Goal: Transaction & Acquisition: Book appointment/travel/reservation

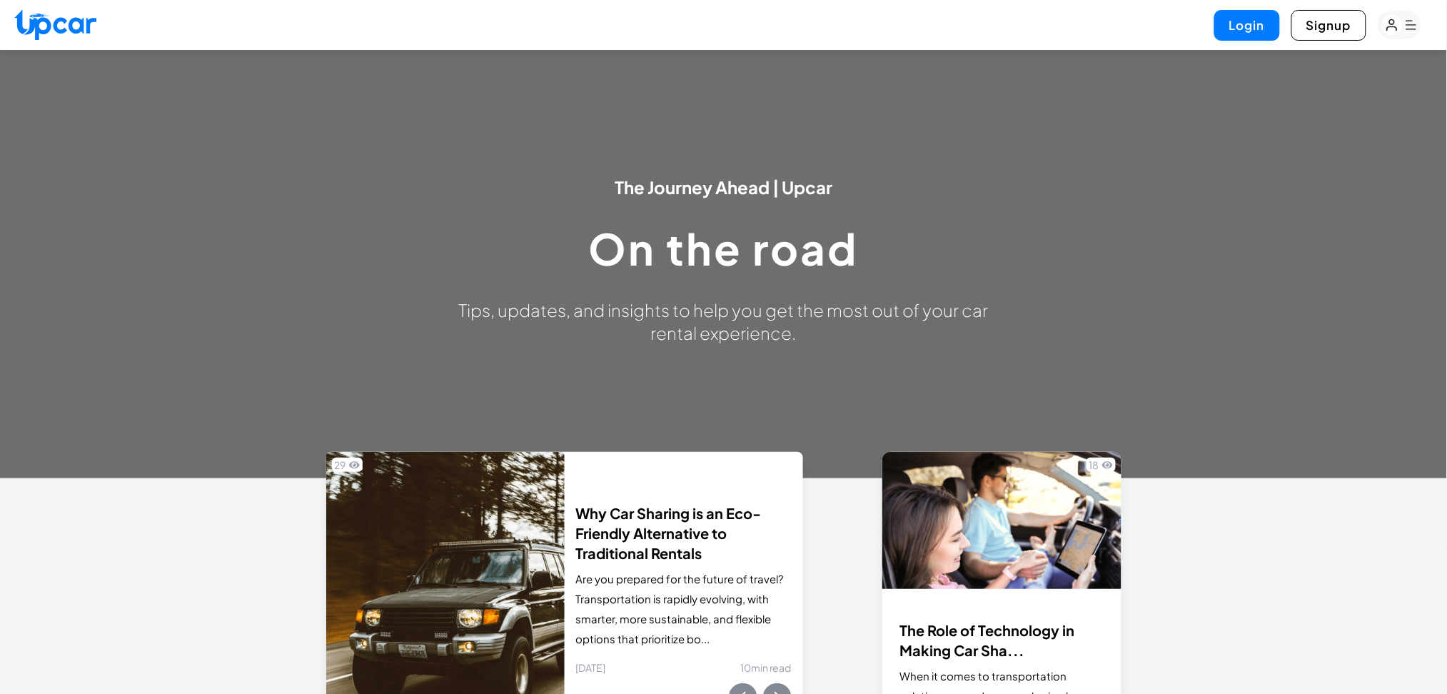
click at [64, 33] on img at bounding box center [55, 24] width 82 height 31
select select "********"
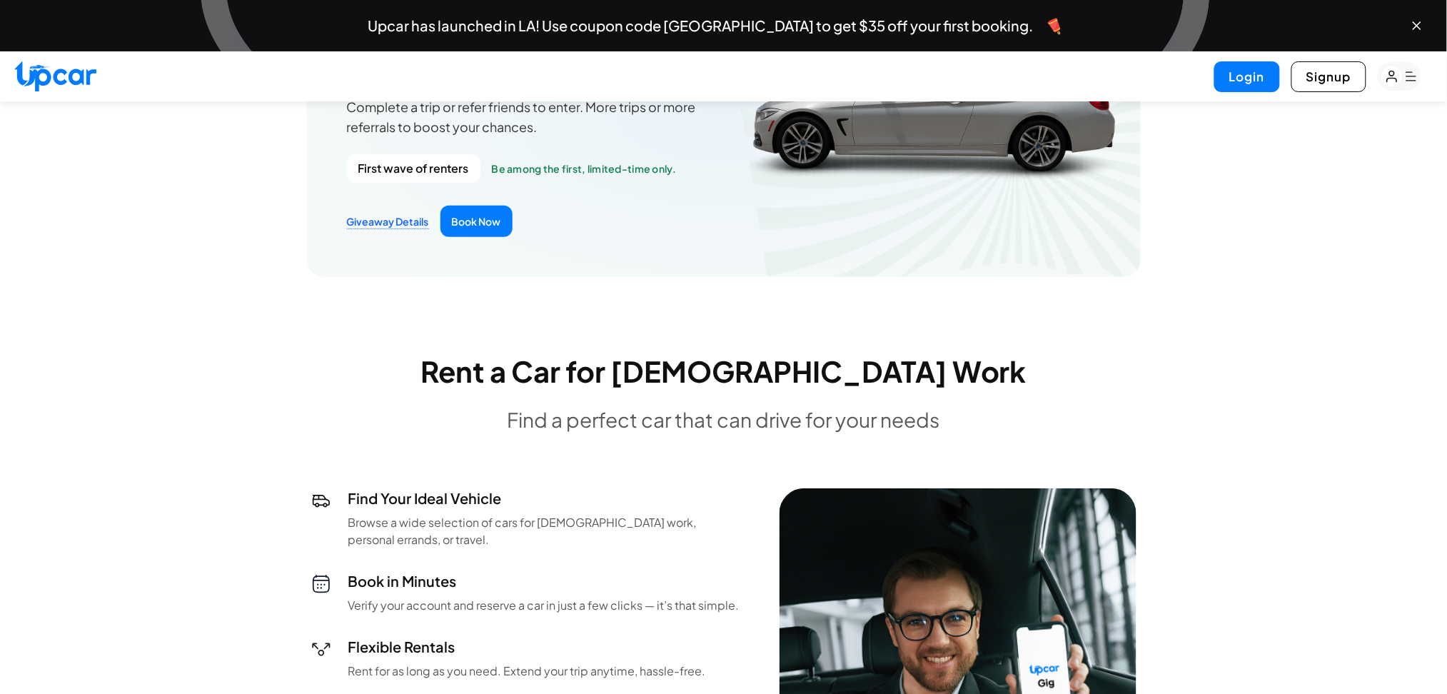
scroll to position [3648, 0]
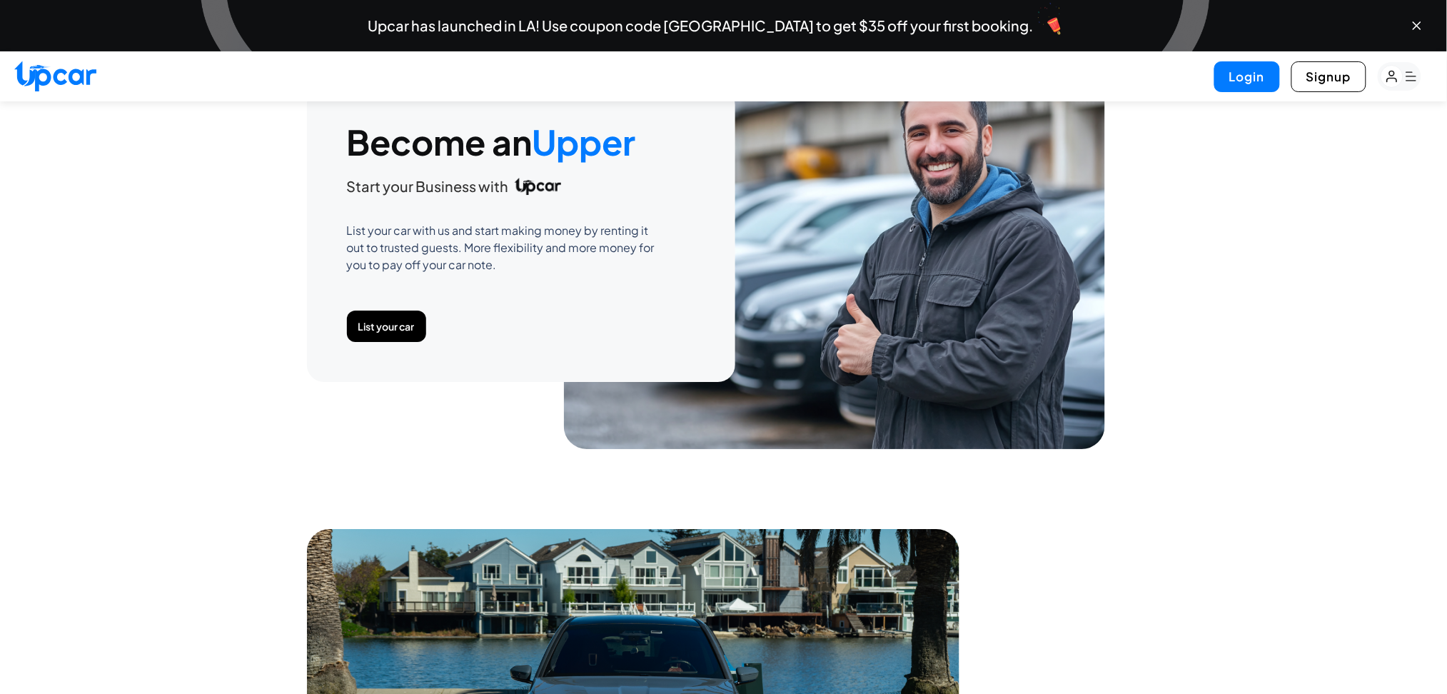
click at [923, 272] on img at bounding box center [834, 235] width 541 height 428
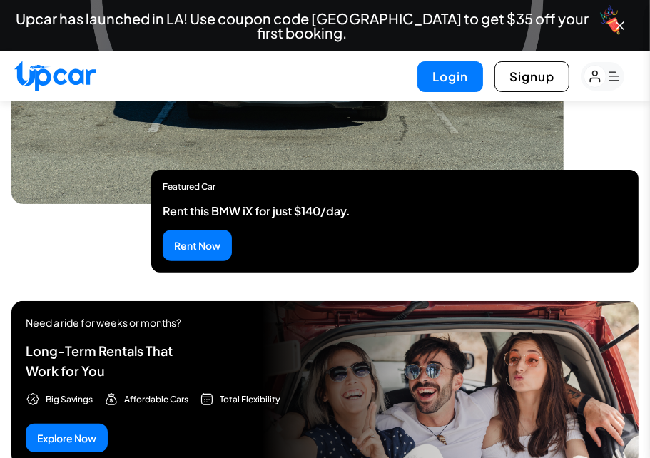
scroll to position [3565, 0]
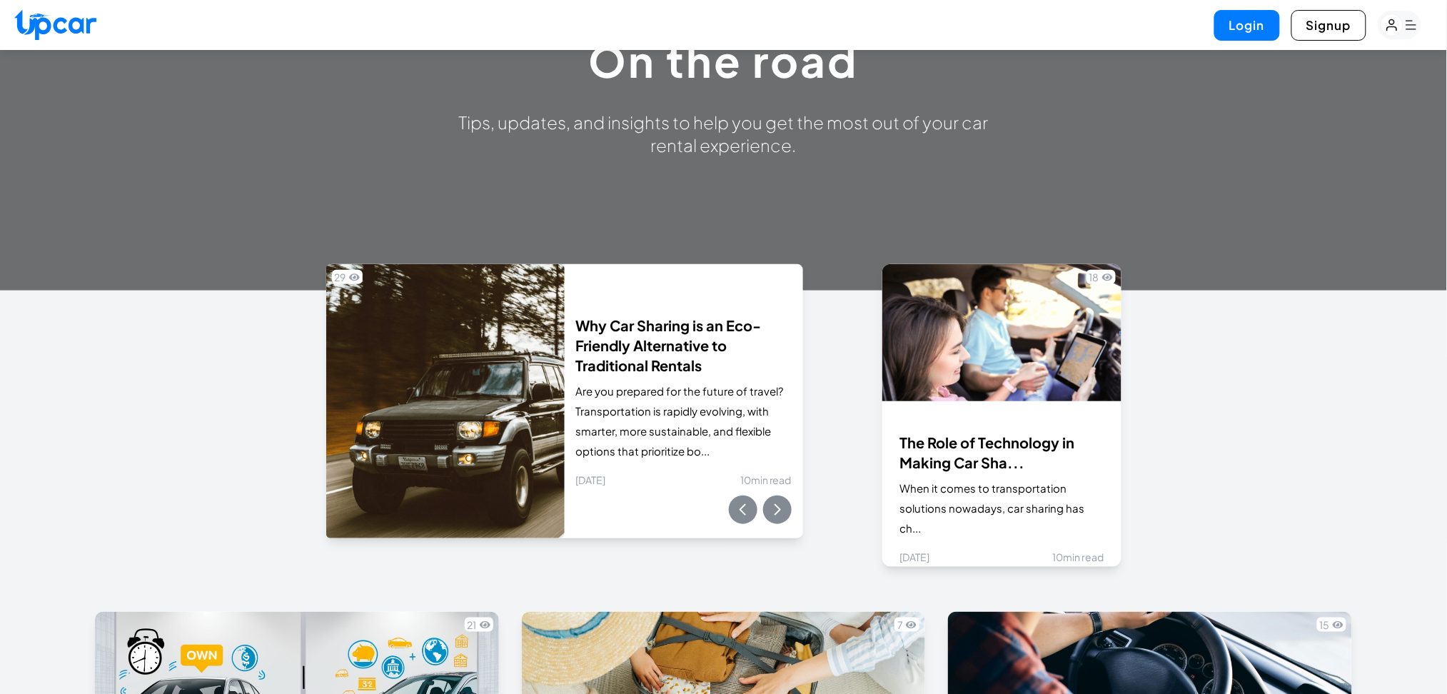
scroll to position [980, 0]
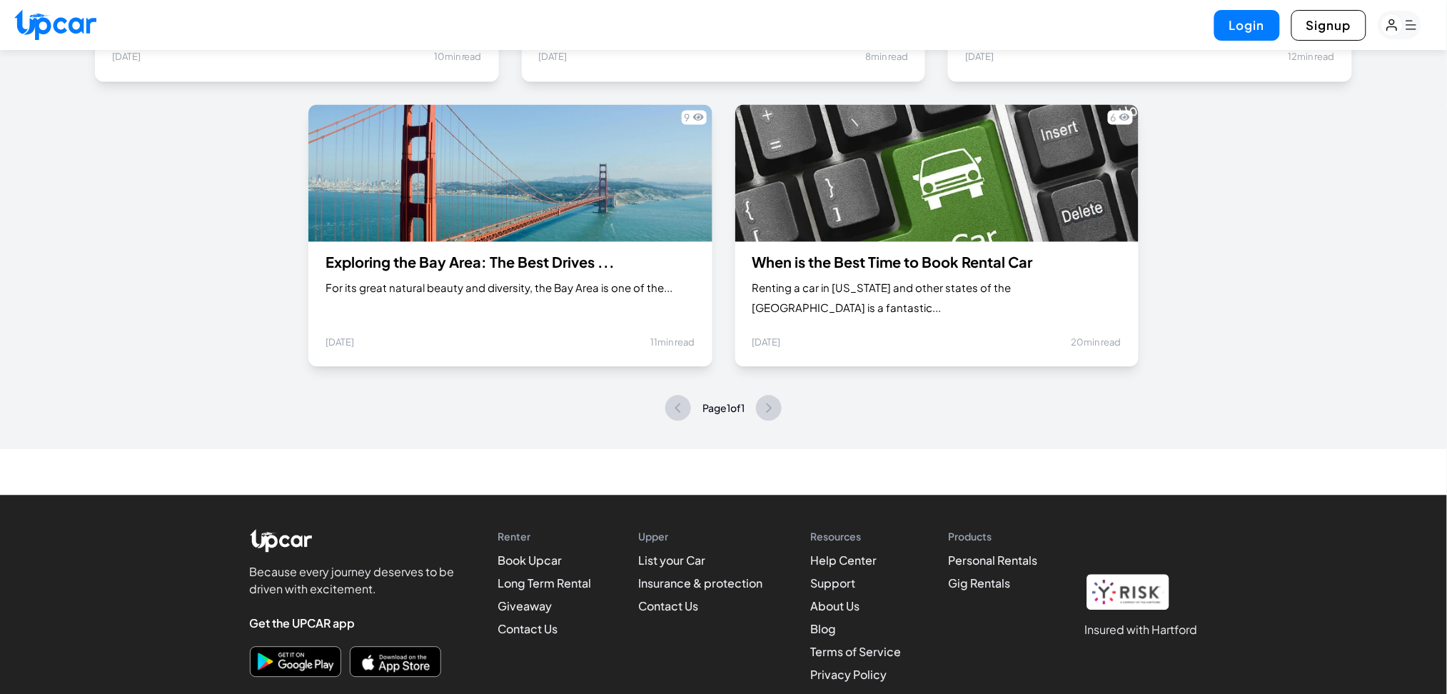
click at [72, 21] on img at bounding box center [55, 24] width 82 height 31
select select "********"
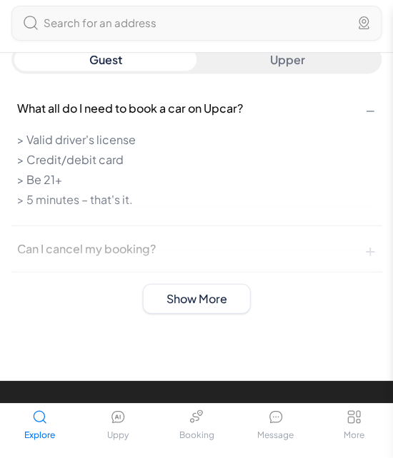
scroll to position [2307, 0]
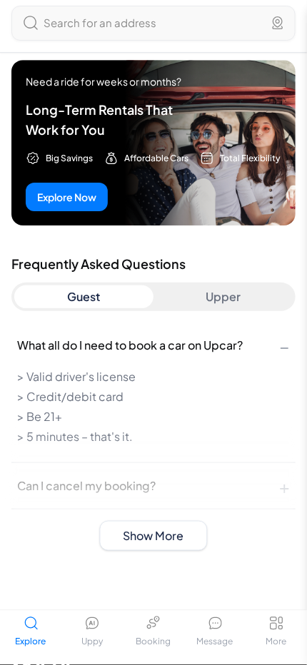
scroll to position [2210, 0]
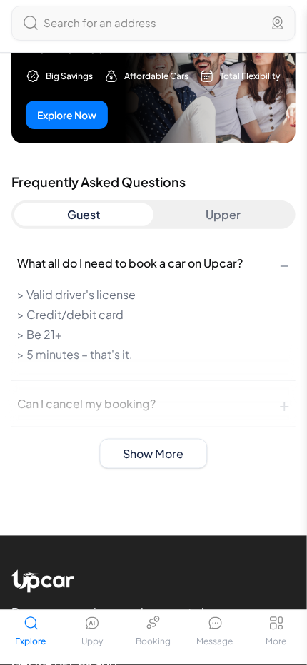
click at [79, 129] on button "Explore Now" at bounding box center [67, 115] width 82 height 29
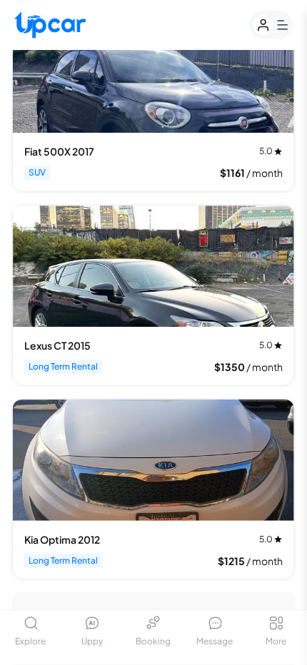
scroll to position [433, 0]
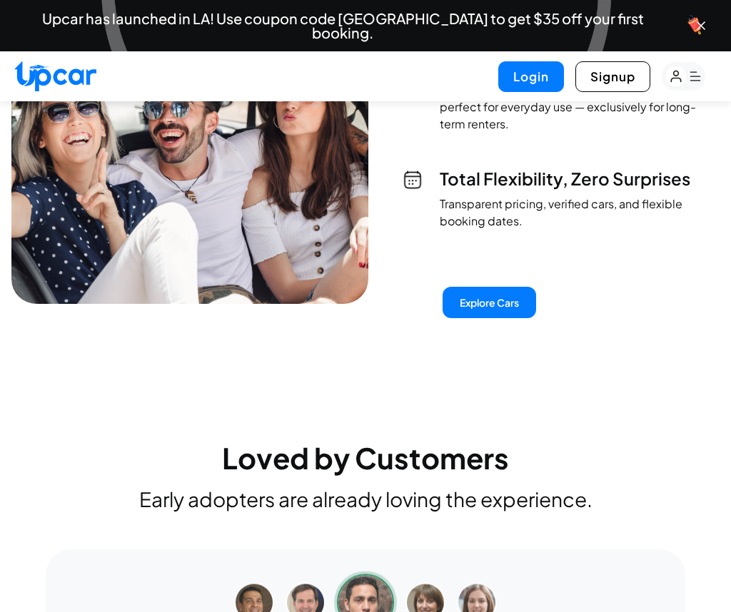
scroll to position [5095, 0]
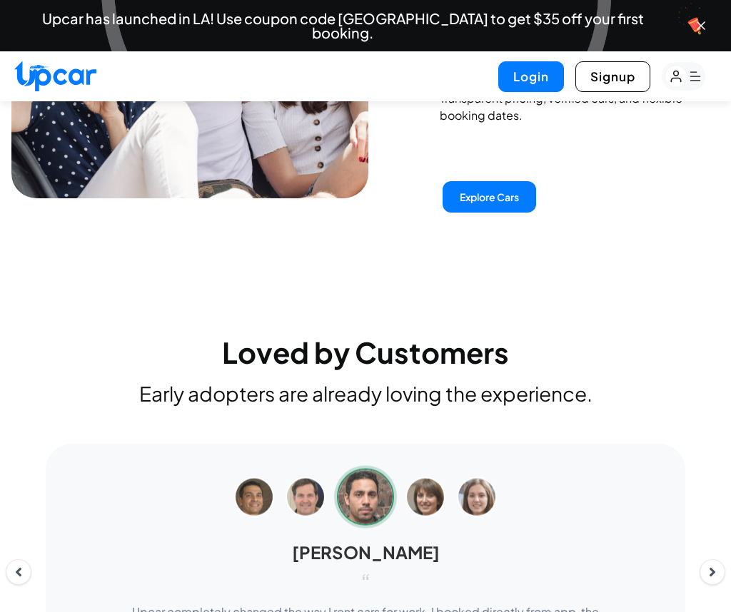
click at [527, 181] on button "Explore Cars" at bounding box center [489, 196] width 93 height 31
select select "********"
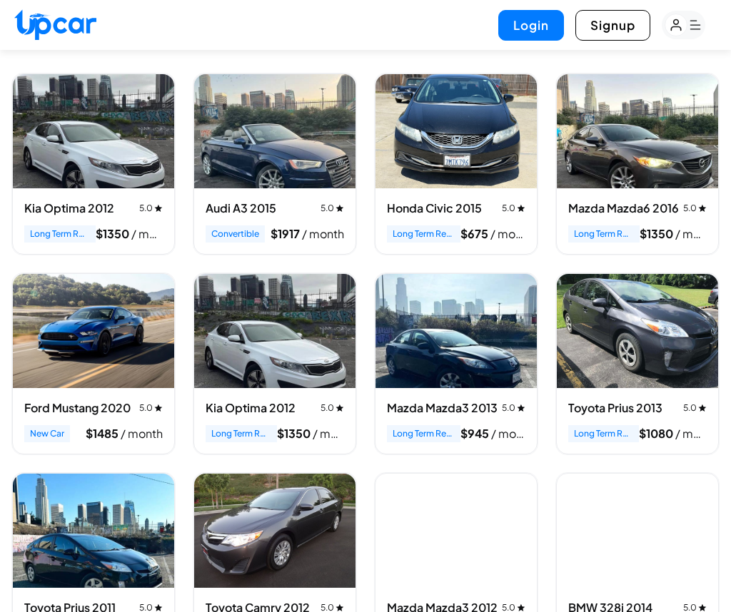
scroll to position [56, 0]
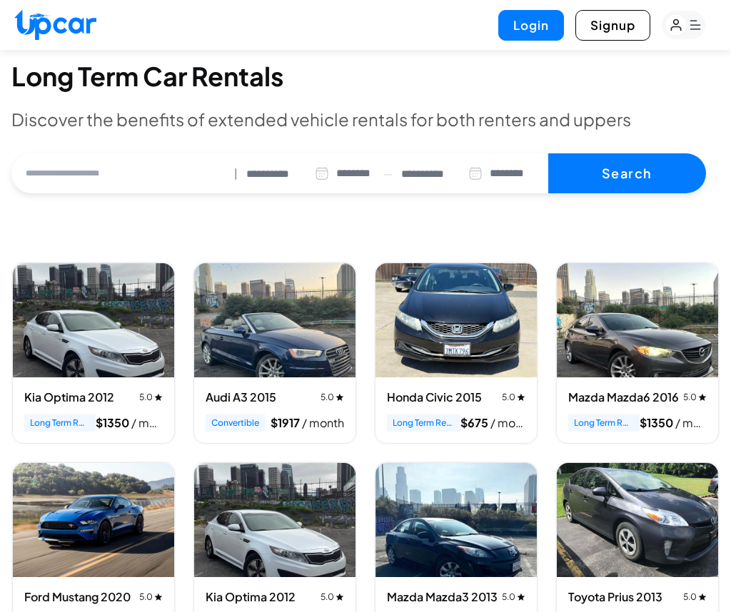
click at [61, 29] on img at bounding box center [55, 24] width 82 height 31
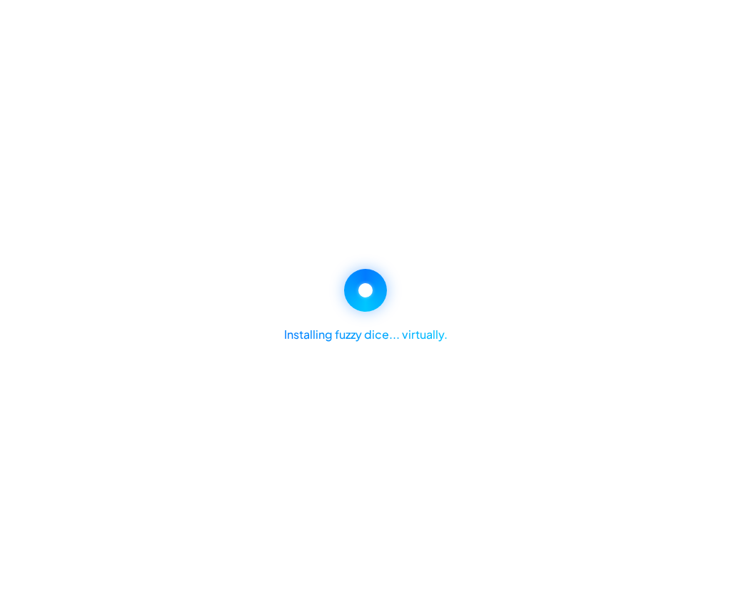
select select "********"
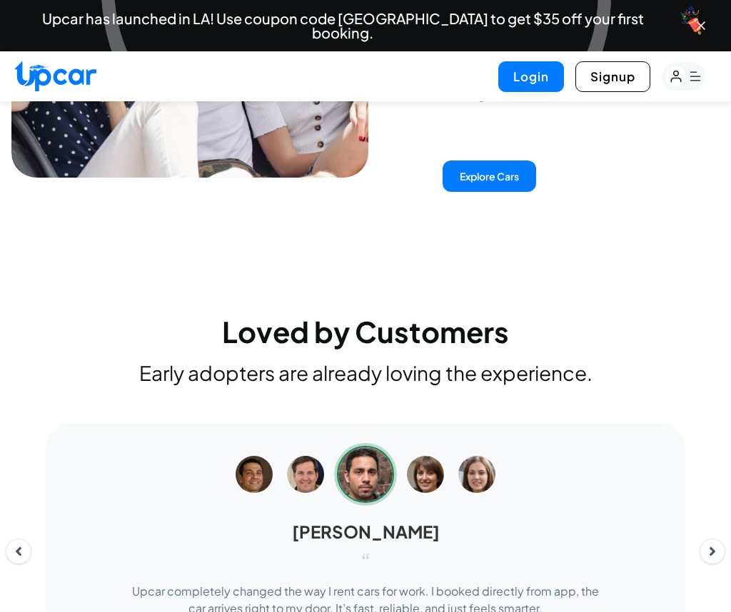
scroll to position [4877, 0]
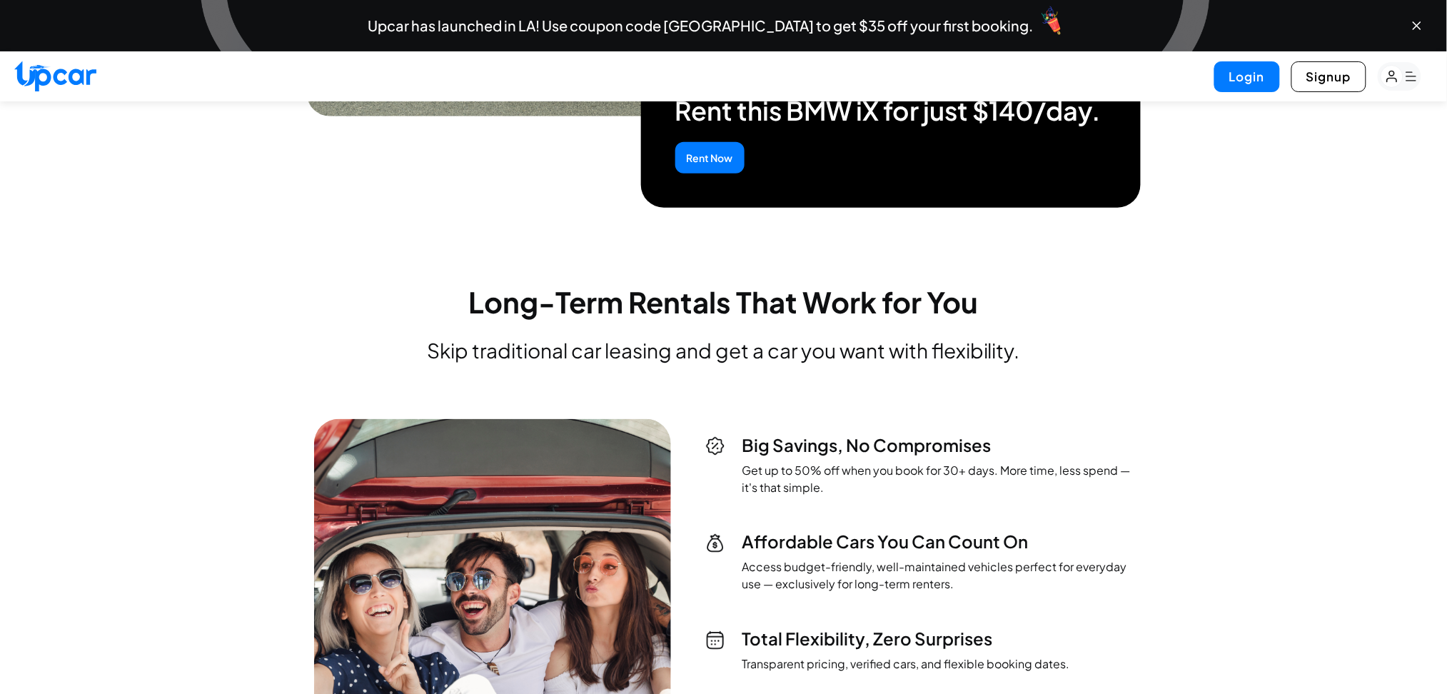
scroll to position [4576, 0]
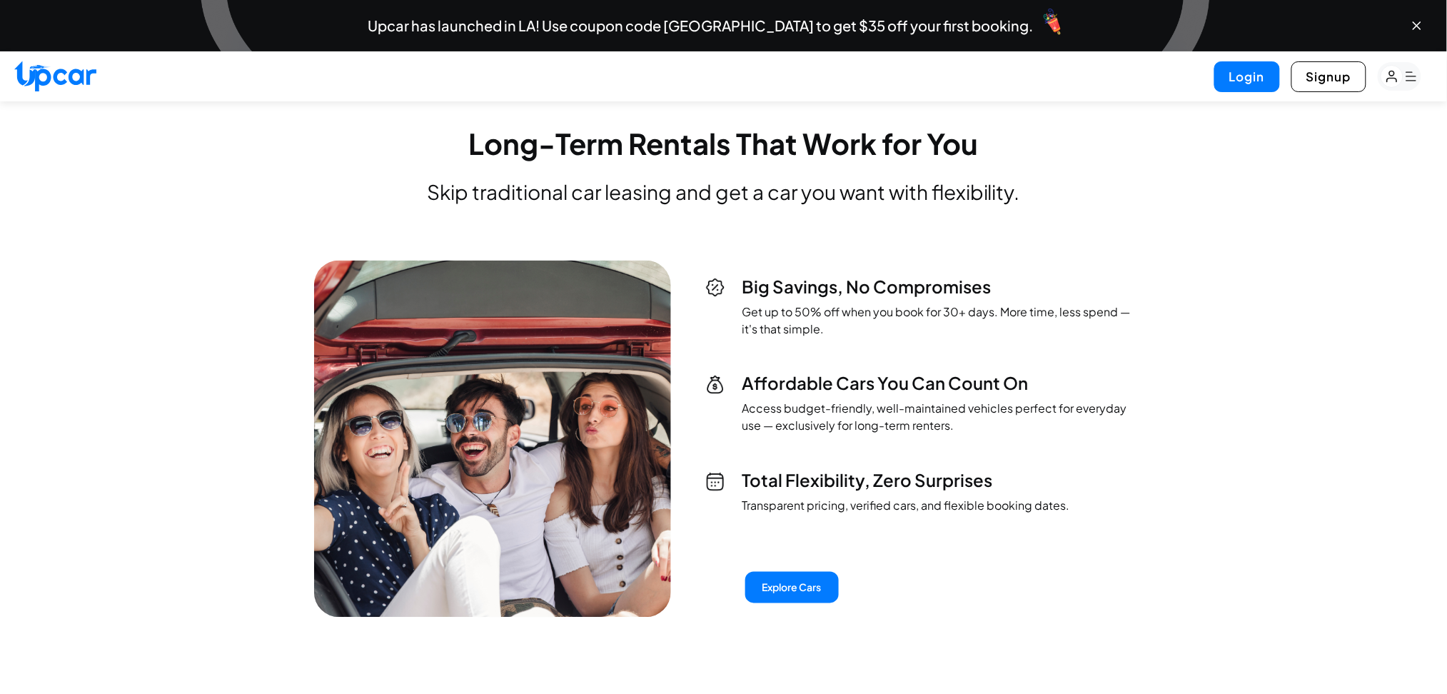
drag, startPoint x: 968, startPoint y: 366, endPoint x: 885, endPoint y: 561, distance: 211.7
click at [898, 578] on div "Explore Cars" at bounding box center [919, 587] width 428 height 31
click at [712, 375] on img at bounding box center [715, 385] width 20 height 20
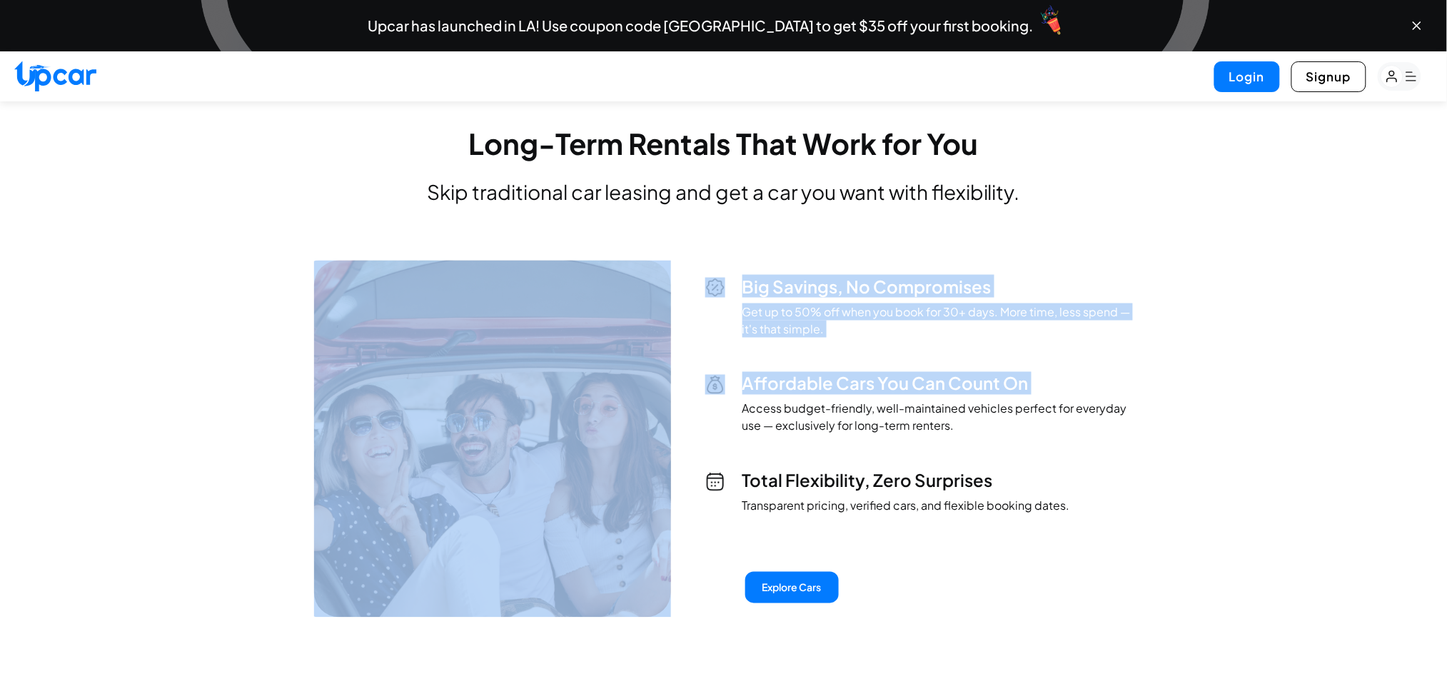
drag, startPoint x: 685, startPoint y: 345, endPoint x: 732, endPoint y: 393, distance: 66.6
click at [732, 393] on div "Big Savings, No Compromises Get up to 50% off when you book for 30+ days. More …" at bounding box center [724, 439] width 834 height 357
click at [719, 400] on div "Affordable Cars You Can Count On Access budget-friendly, well-maintained vehicl…" at bounding box center [919, 403] width 428 height 63
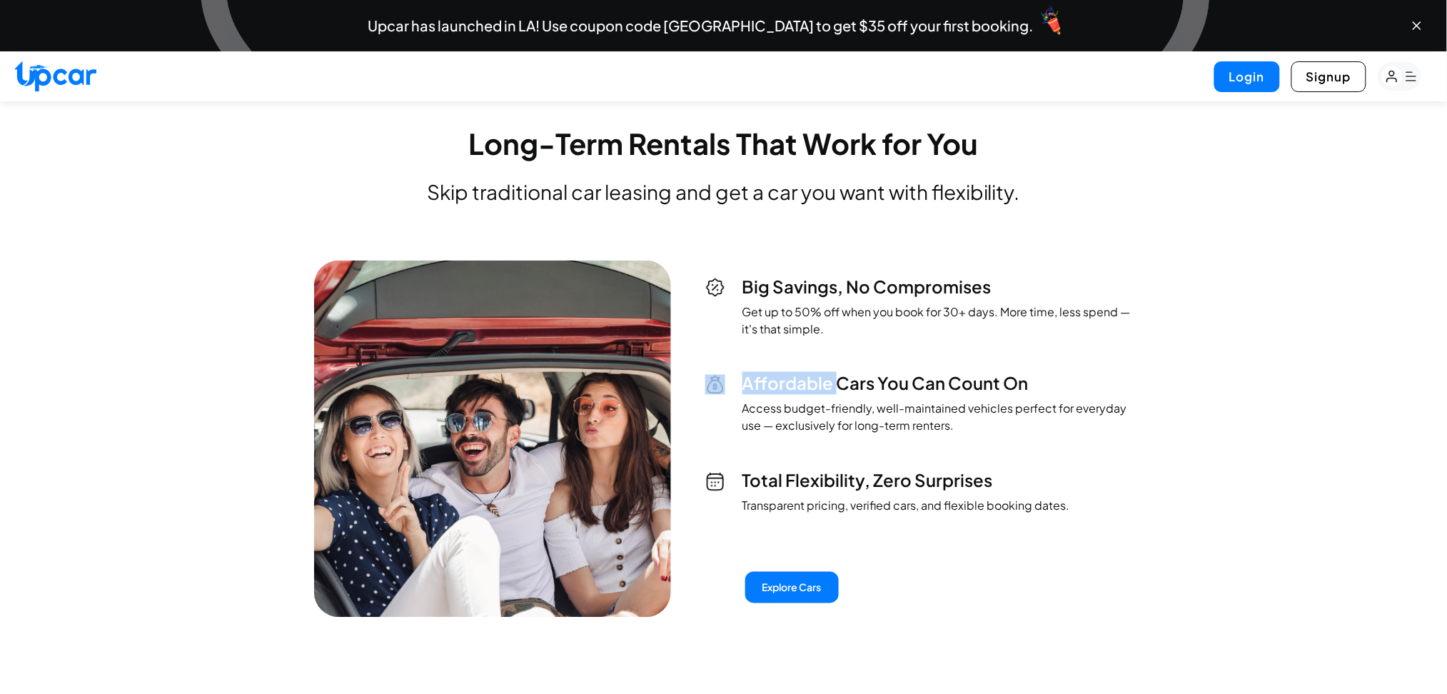
click at [719, 400] on div "Affordable Cars You Can Count On Access budget-friendly, well-maintained vehicl…" at bounding box center [919, 403] width 428 height 63
click at [707, 425] on div "Affordable Cars You Can Count On Access budget-friendly, well-maintained vehicl…" at bounding box center [919, 403] width 428 height 63
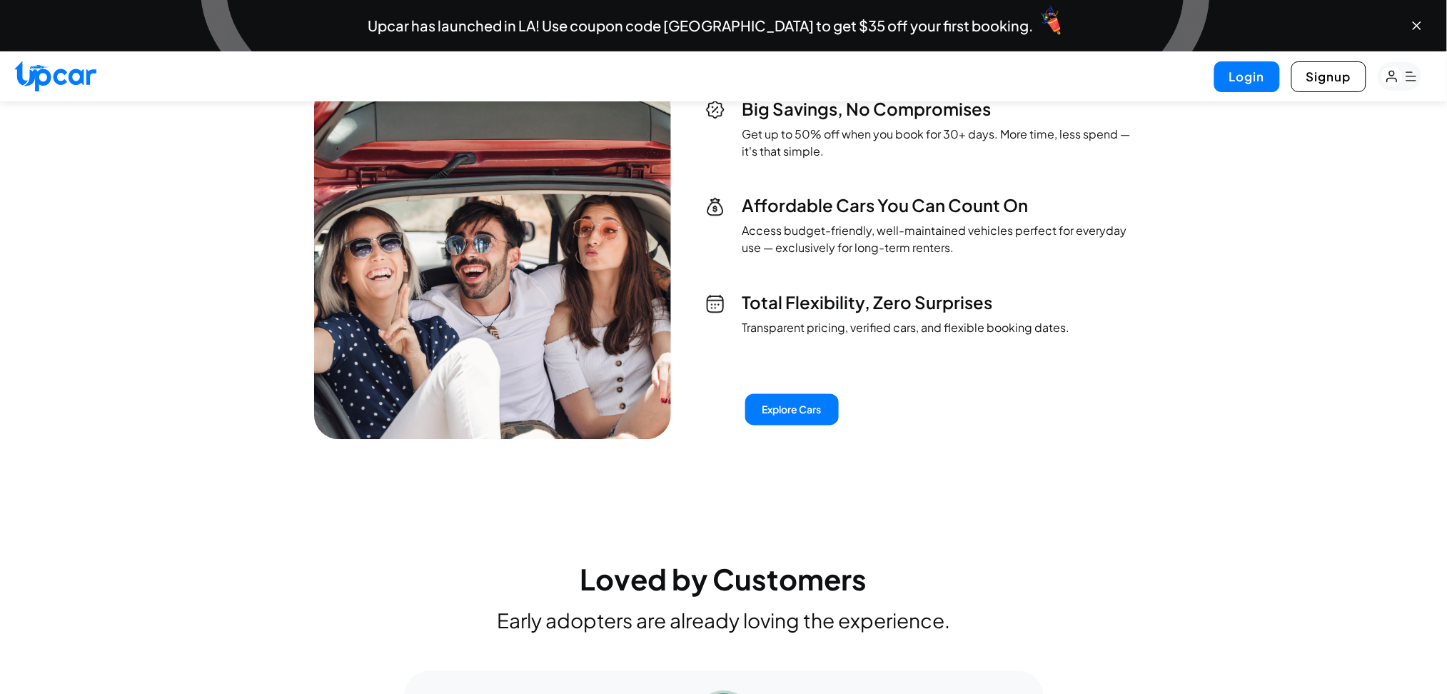
scroll to position [4595, 0]
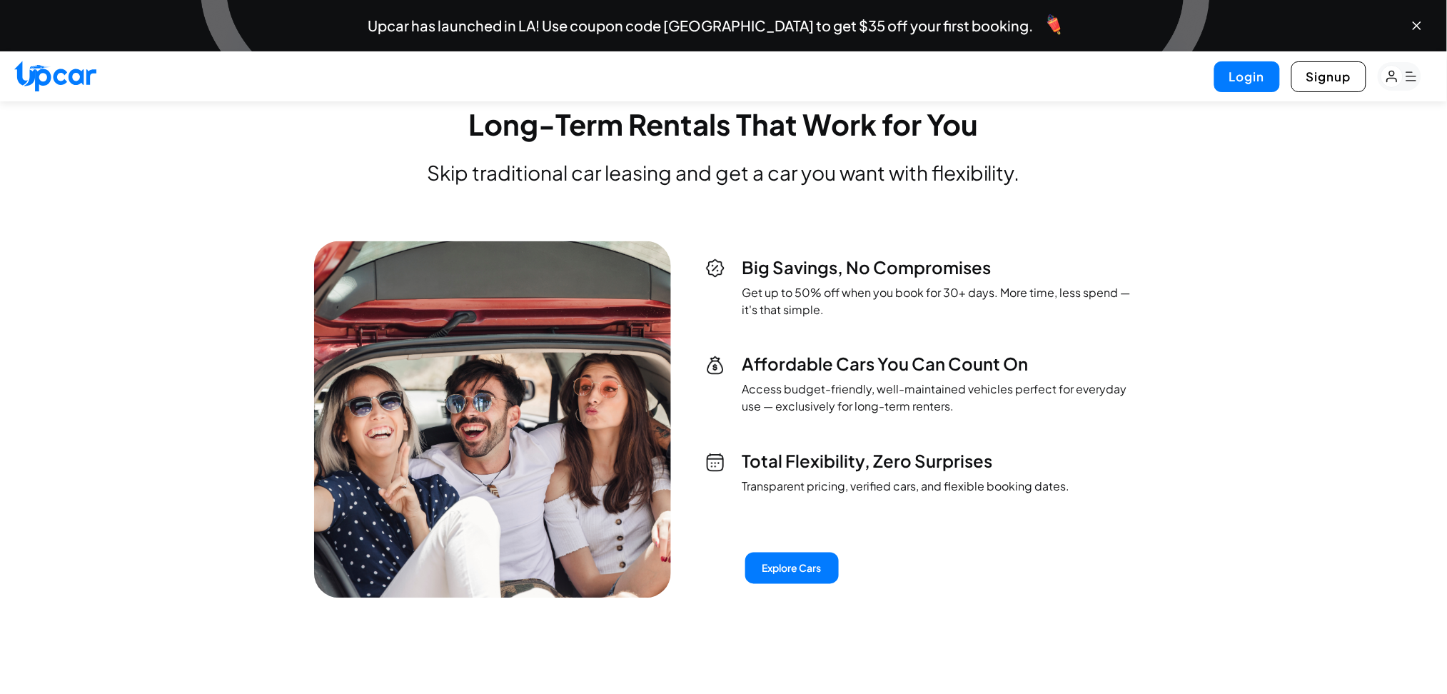
click at [1114, 211] on section "Long-Term Rentals That Work for You Skip traditional car leasing and get a car …" at bounding box center [724, 354] width 834 height 488
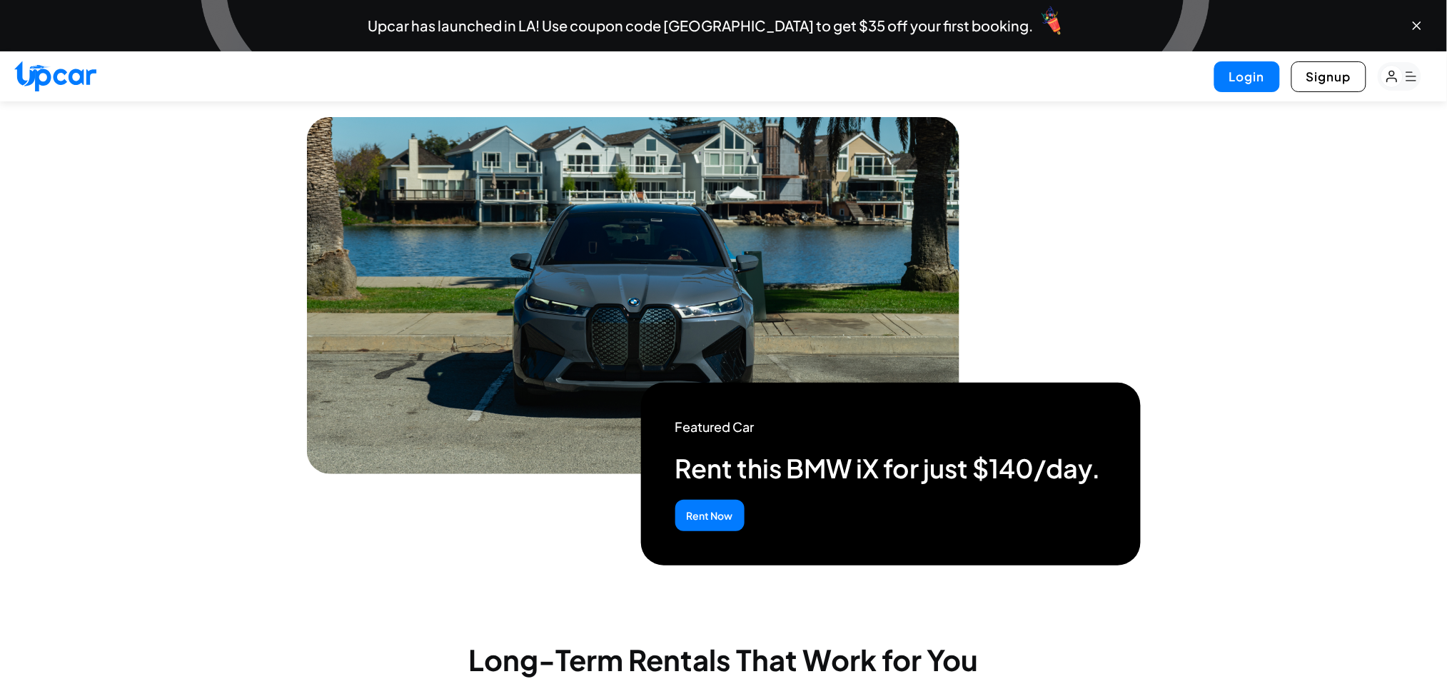
scroll to position [4119, 0]
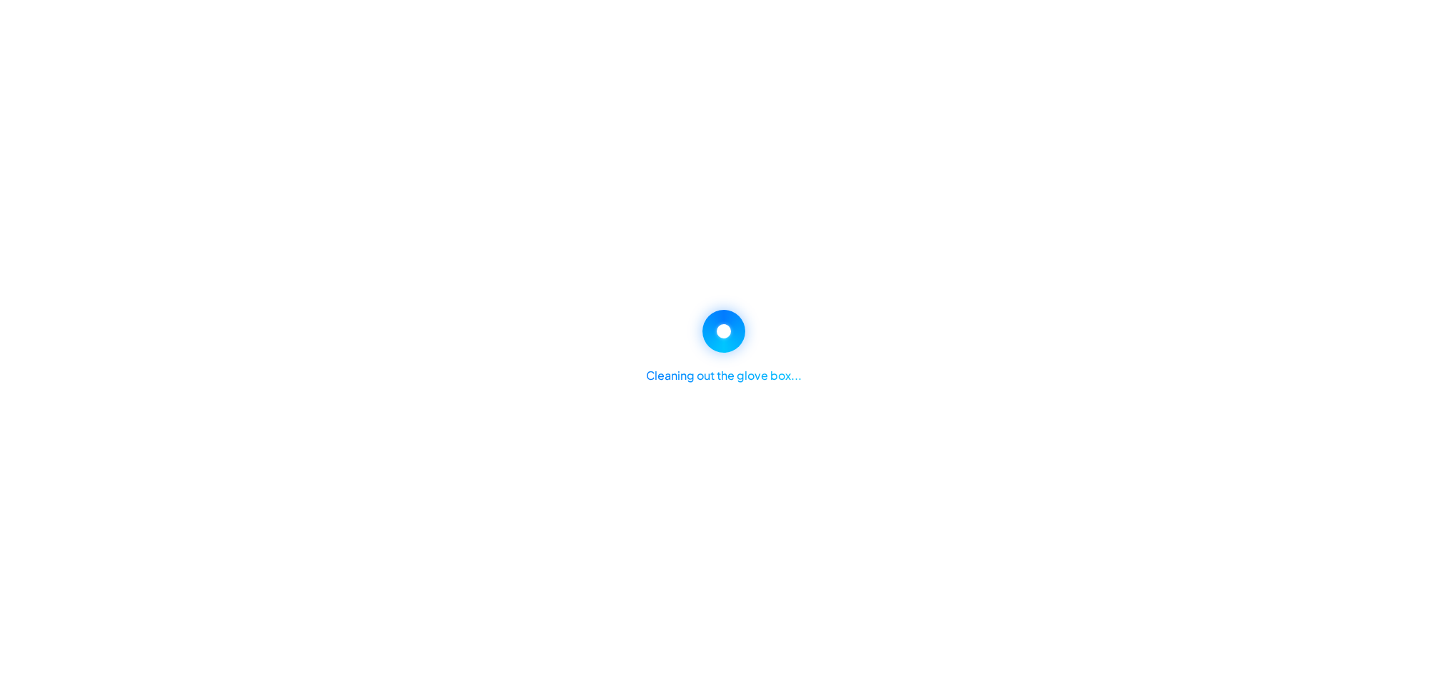
select select "********"
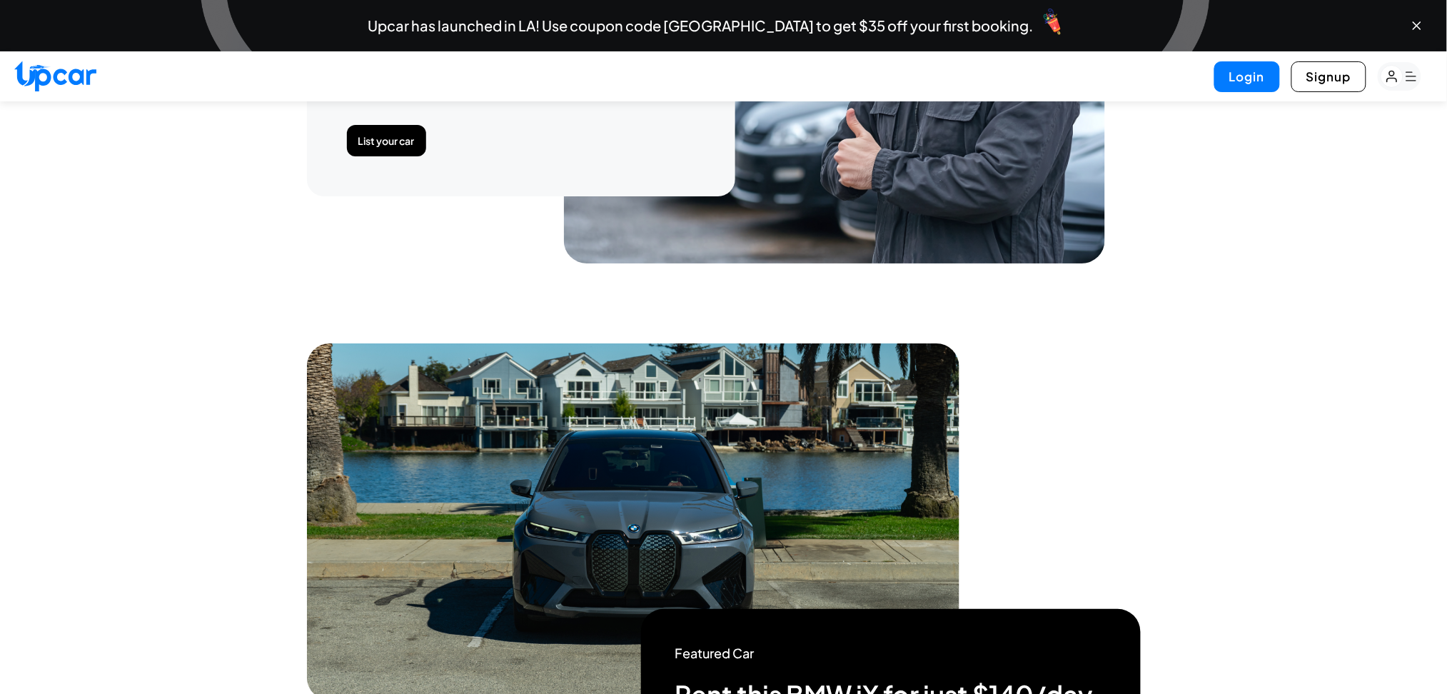
scroll to position [3993, 0]
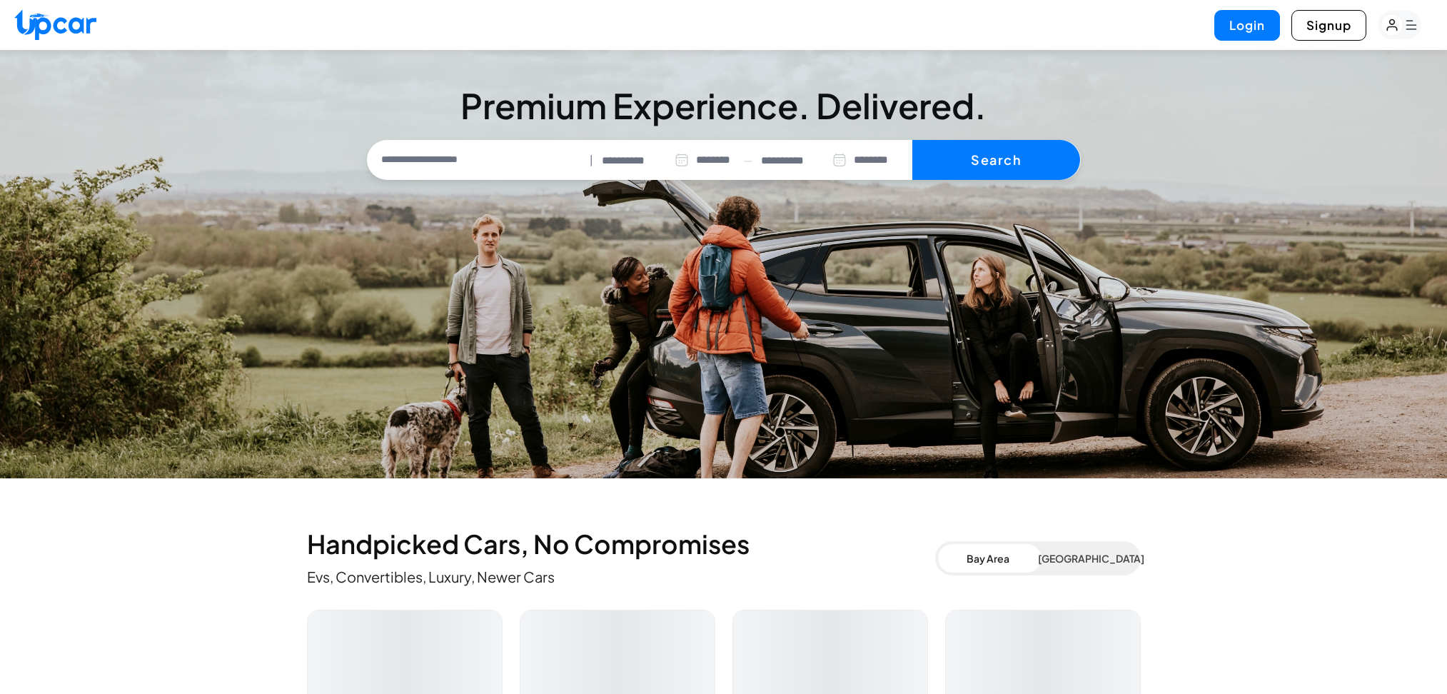
select select "********"
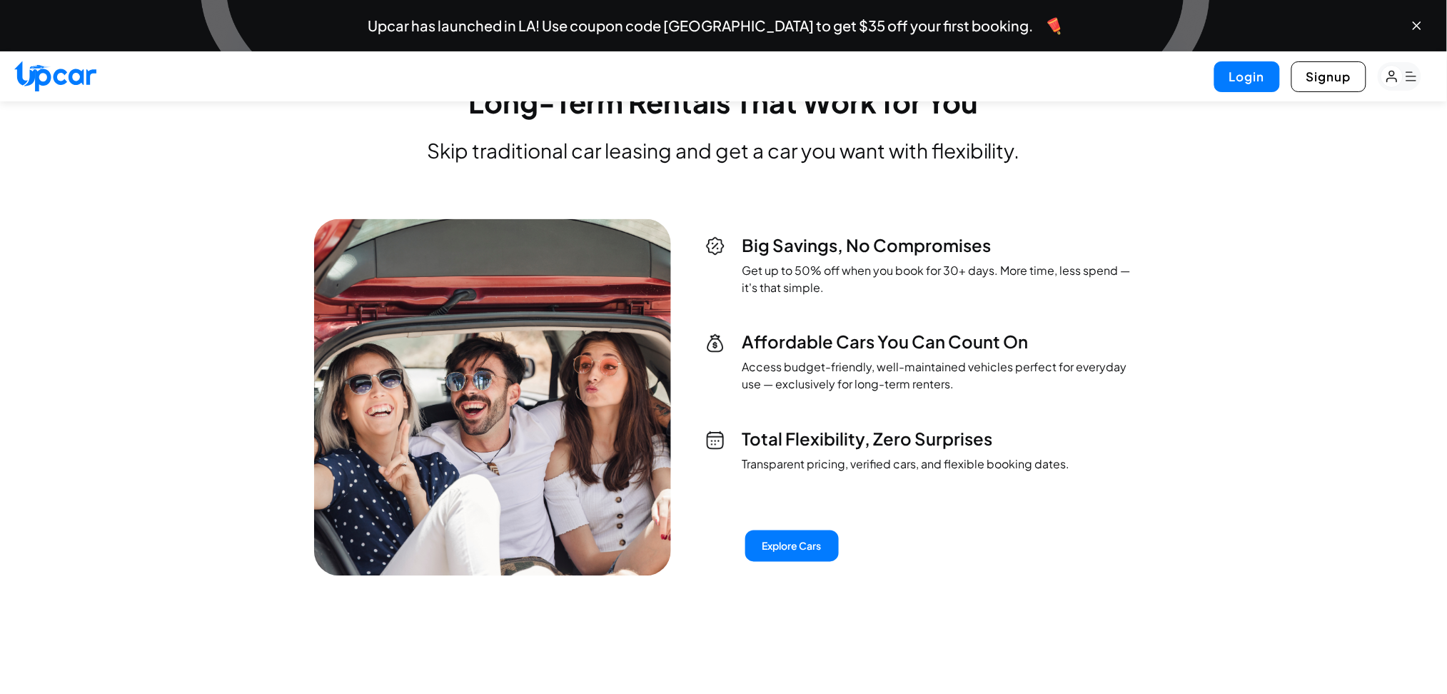
scroll to position [4758, 0]
